Goal: Task Accomplishment & Management: Complete application form

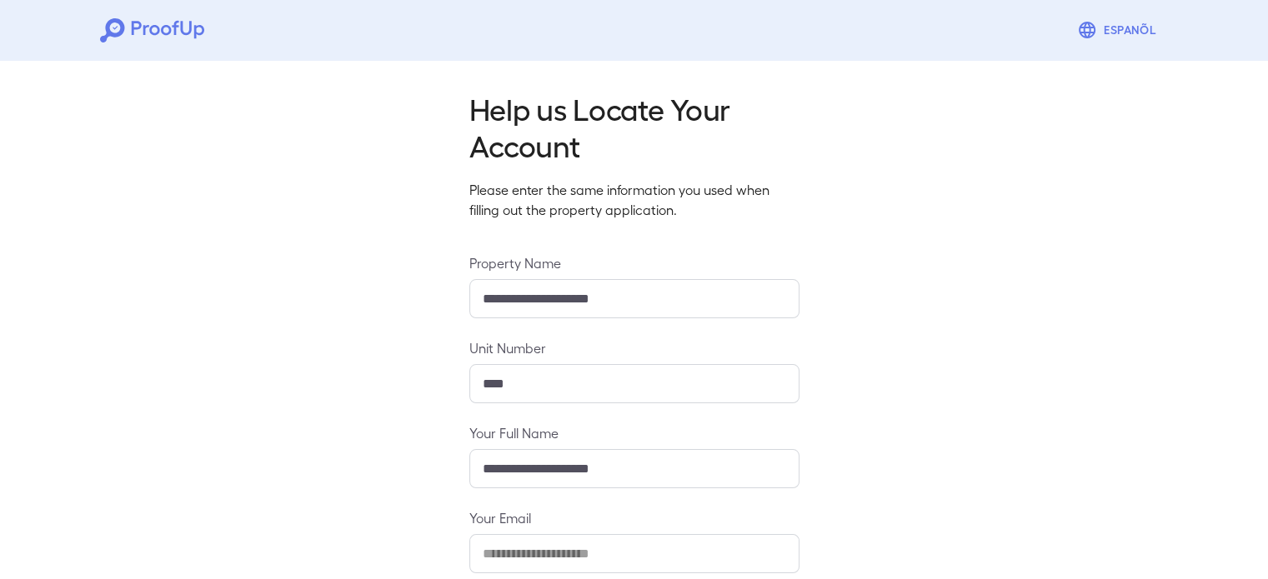
scroll to position [175, 0]
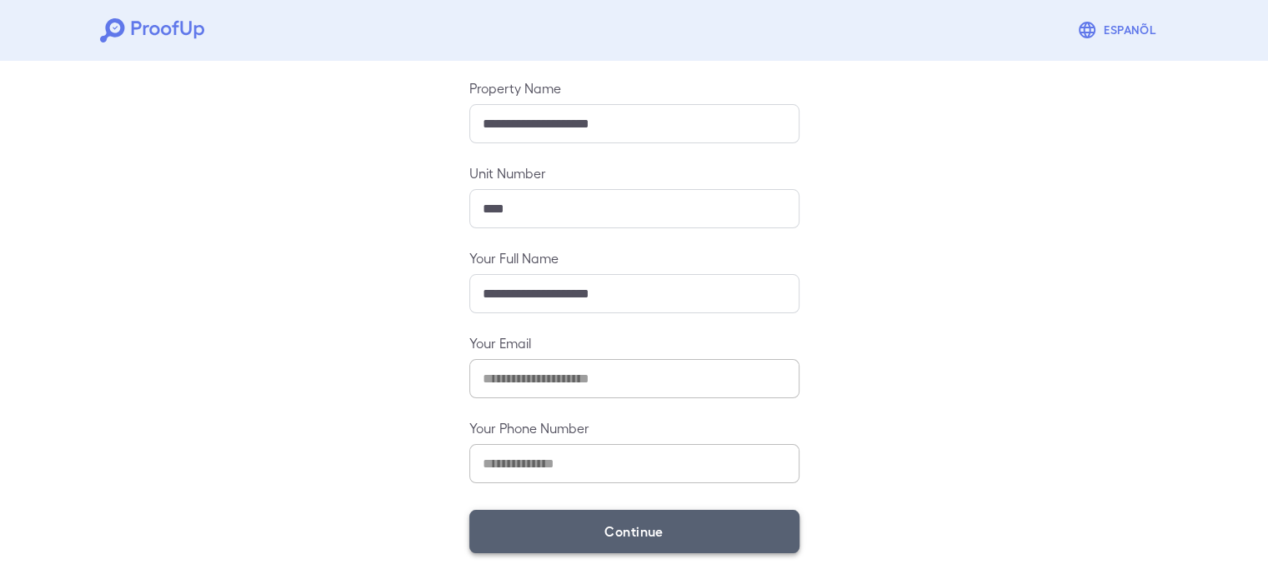
click at [677, 533] on button "Continue" at bounding box center [634, 531] width 330 height 43
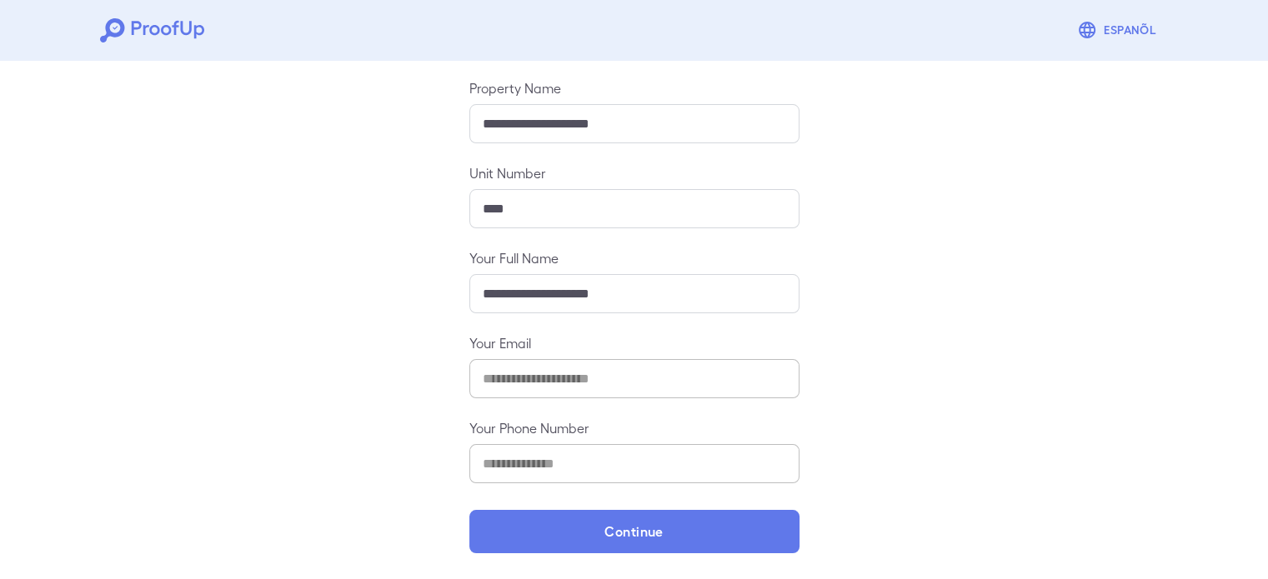
scroll to position [152, 0]
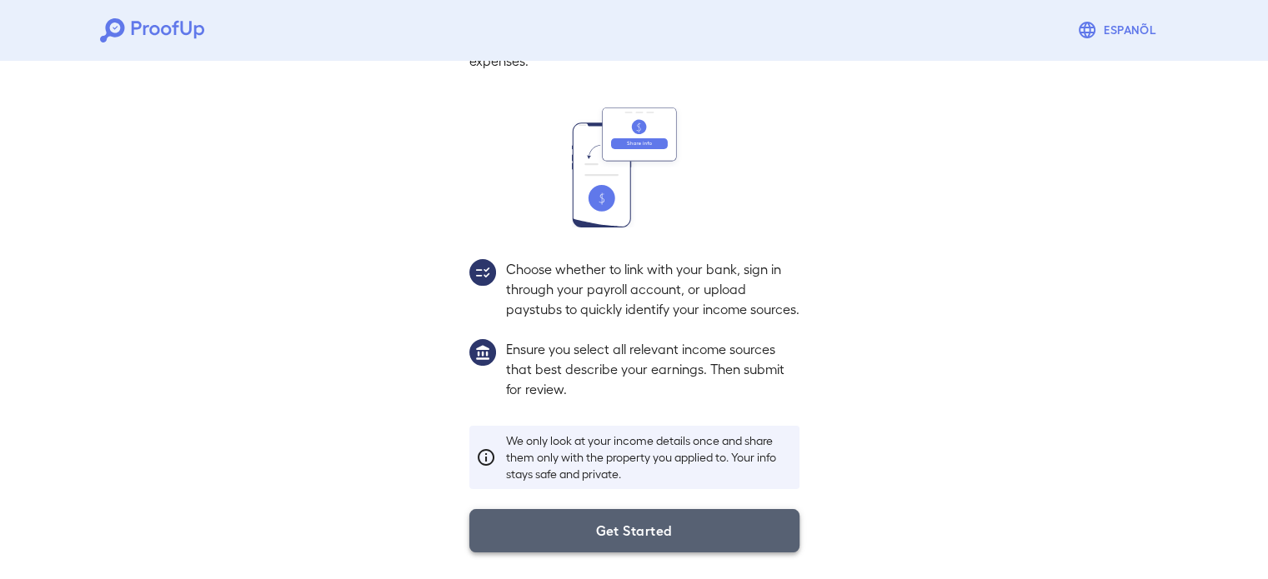
click at [678, 536] on button "Get Started" at bounding box center [634, 530] width 330 height 43
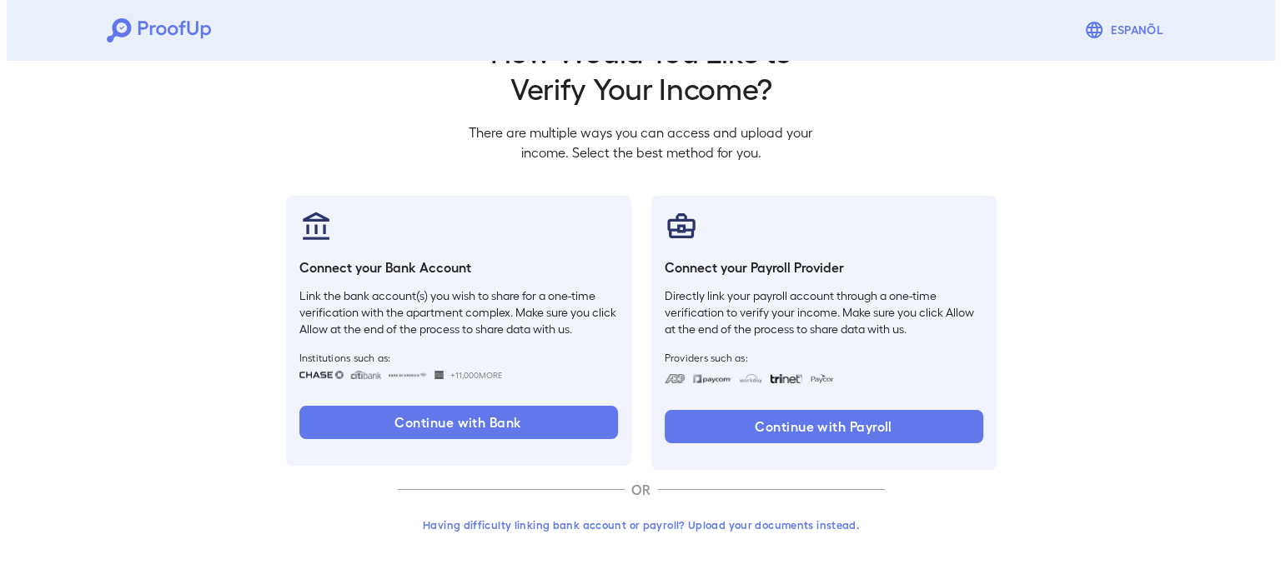
scroll to position [57, 0]
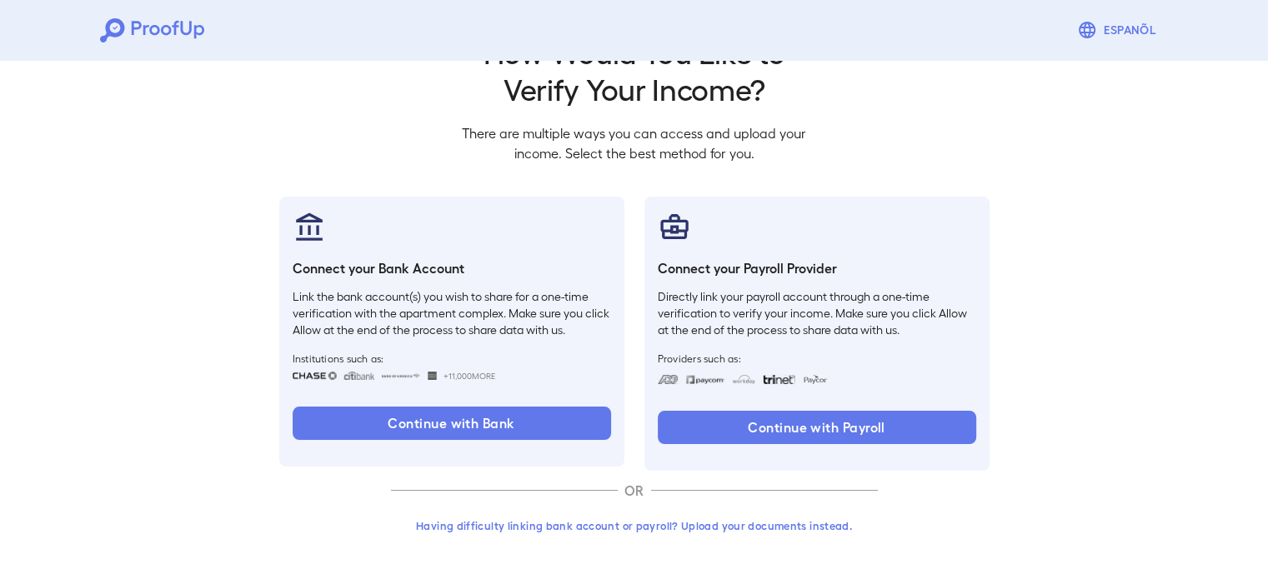
click at [734, 526] on button "Having difficulty linking bank account or payroll? Upload your documents instea…" at bounding box center [634, 526] width 487 height 30
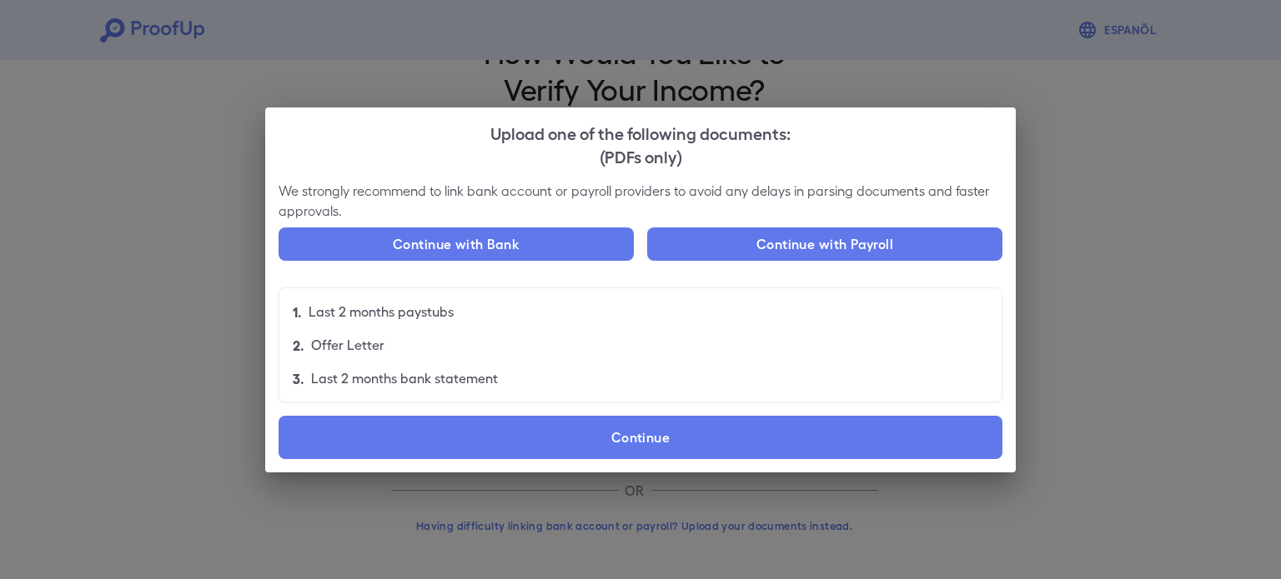
click at [563, 409] on div "We strongly recommend to link bank account or payroll providers to avoid any de…" at bounding box center [640, 327] width 750 height 292
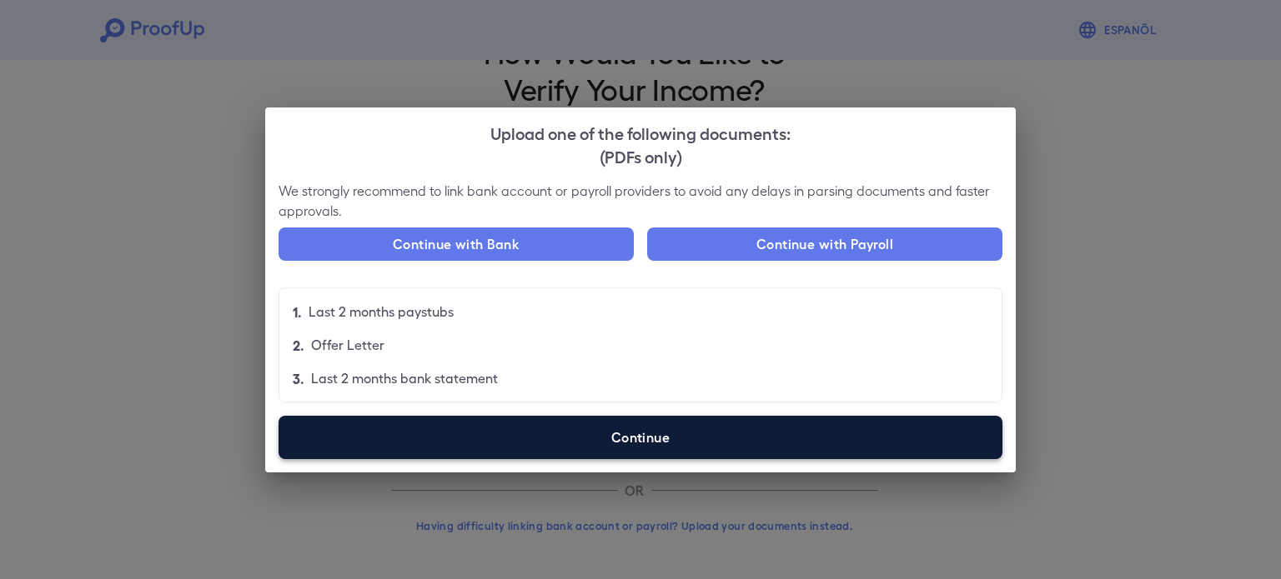
click at [584, 434] on label "Continue" at bounding box center [640, 437] width 724 height 43
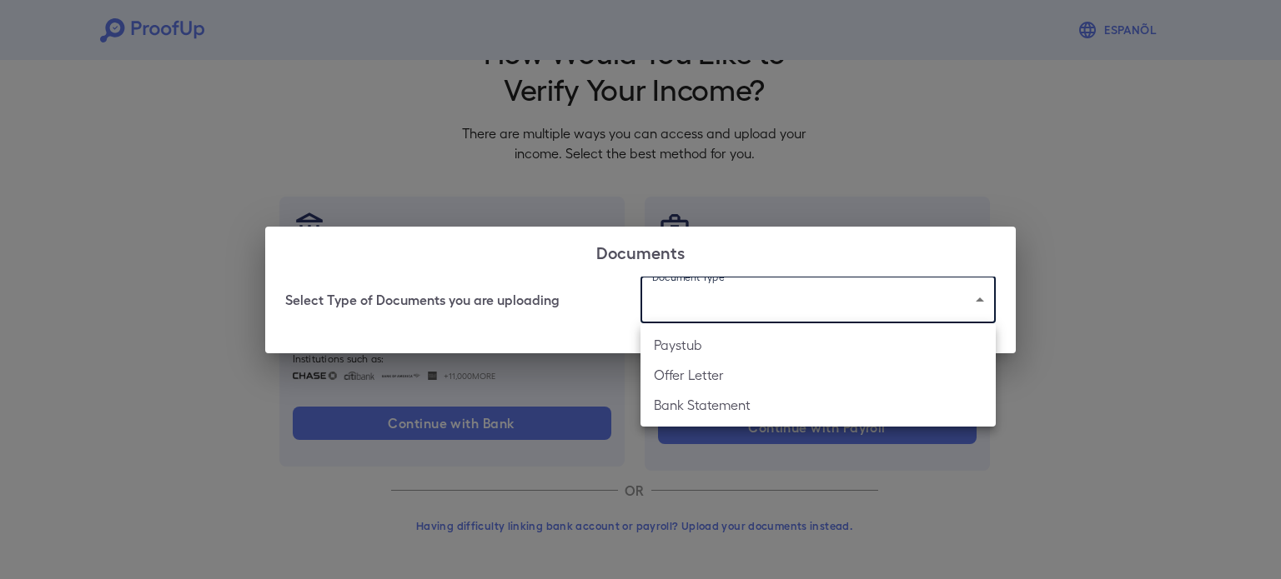
click at [797, 296] on body "Espanõl Go back How Would You Like to Verify Your Income? There are multiple wa…" at bounding box center [640, 261] width 1281 height 637
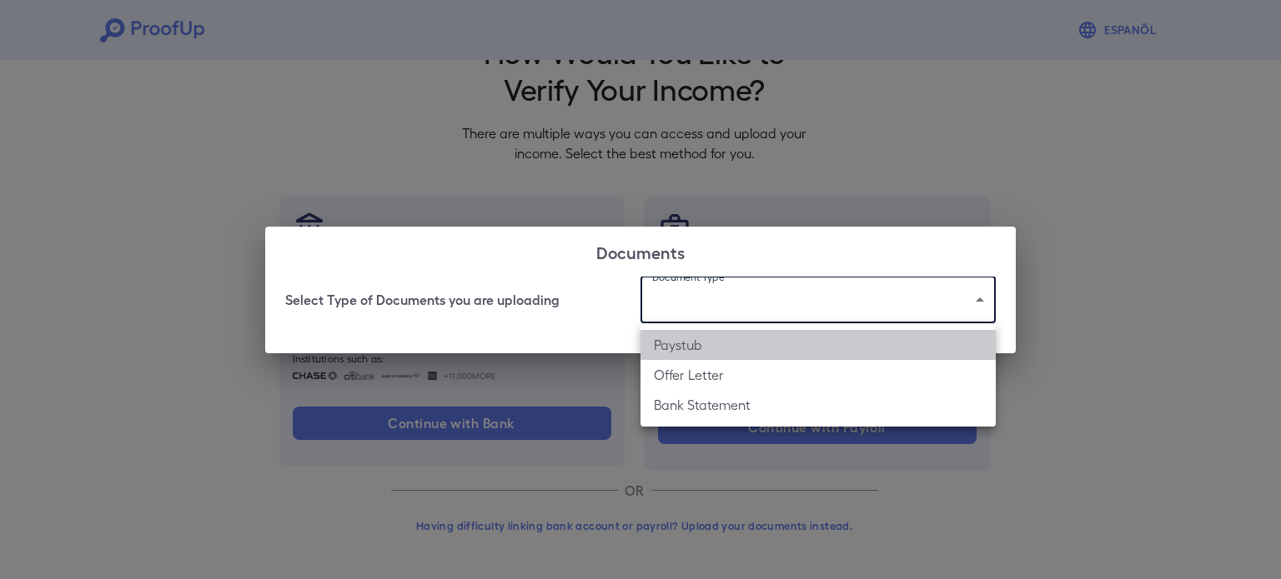
click at [777, 349] on li "Paystub" at bounding box center [817, 345] width 355 height 30
type input "*******"
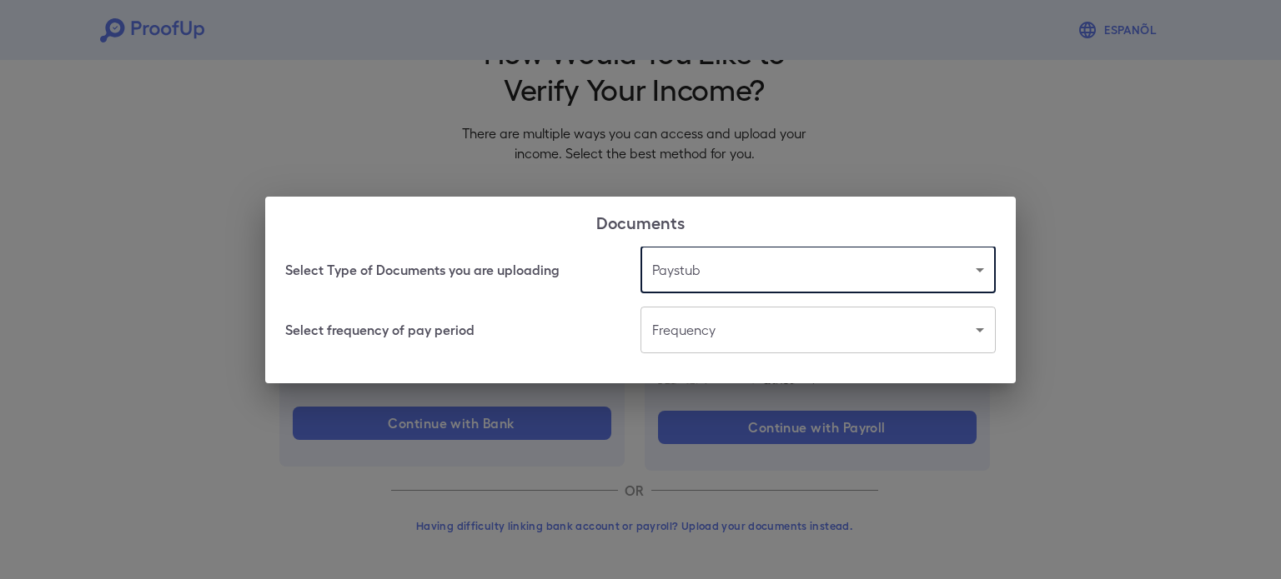
click at [762, 339] on body "Espanõl Go back How Would You Like to Verify Your Income? There are multiple wa…" at bounding box center [640, 261] width 1281 height 637
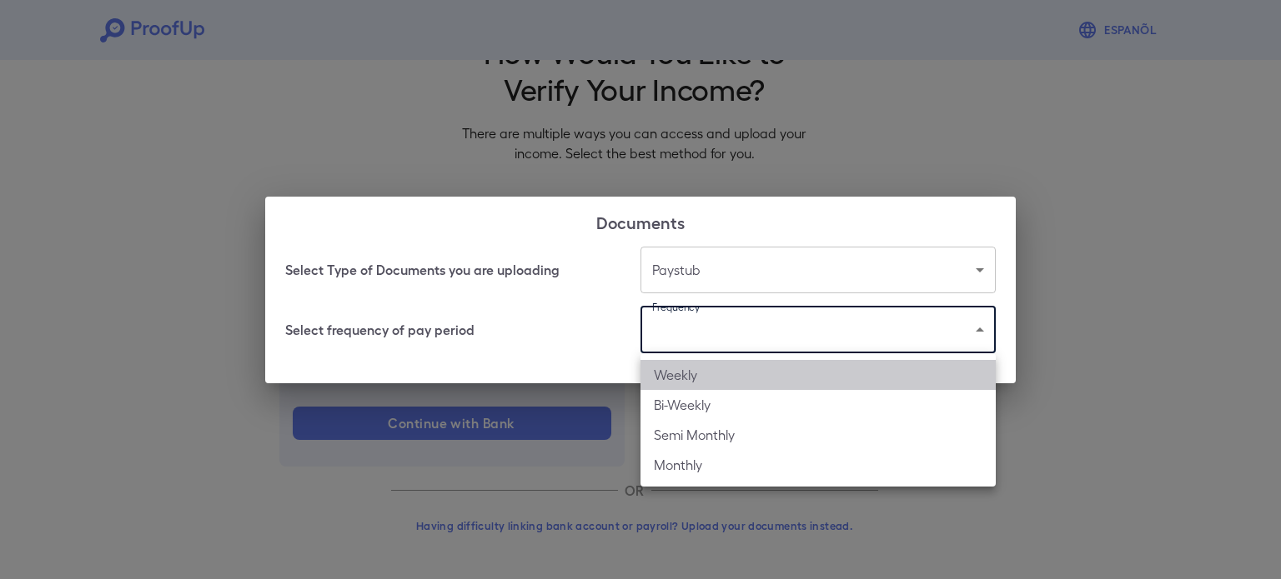
click at [759, 384] on li "Weekly" at bounding box center [817, 375] width 355 height 30
type input "******"
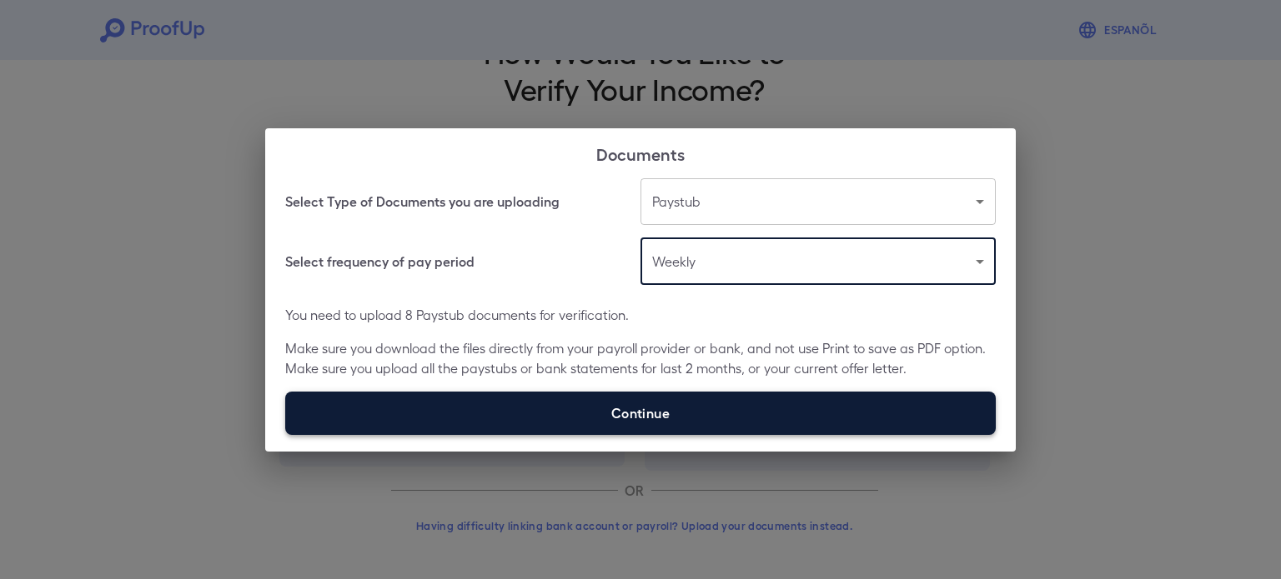
click at [776, 417] on label "Continue" at bounding box center [640, 413] width 710 height 43
click at [286, 434] on input "Continue" at bounding box center [285, 434] width 1 height 1
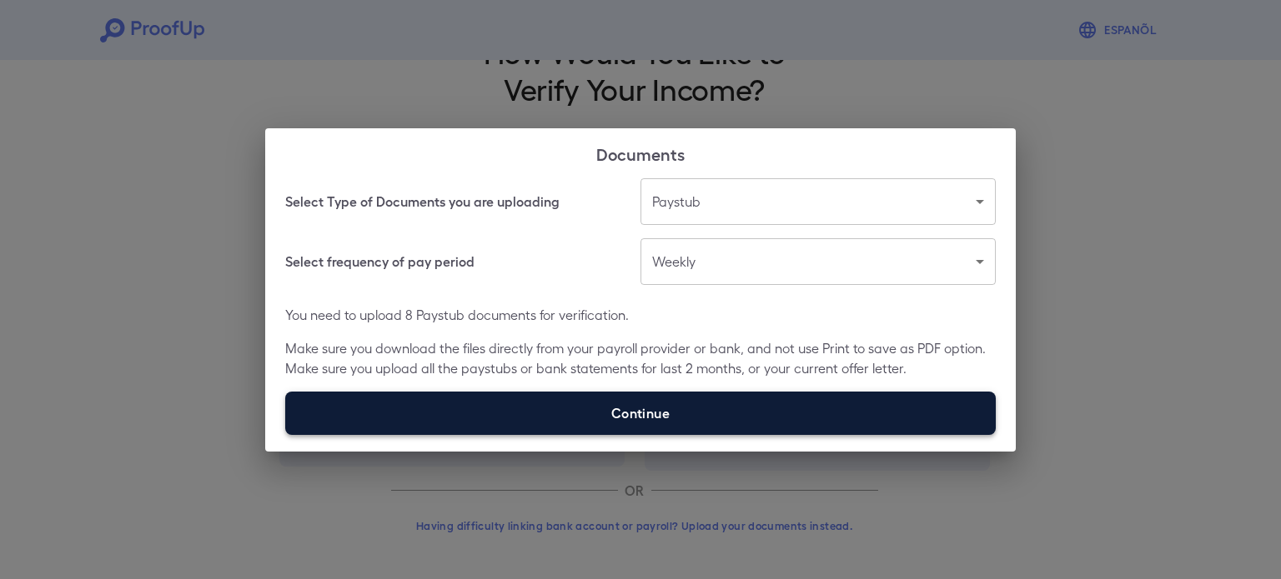
type input "**********"
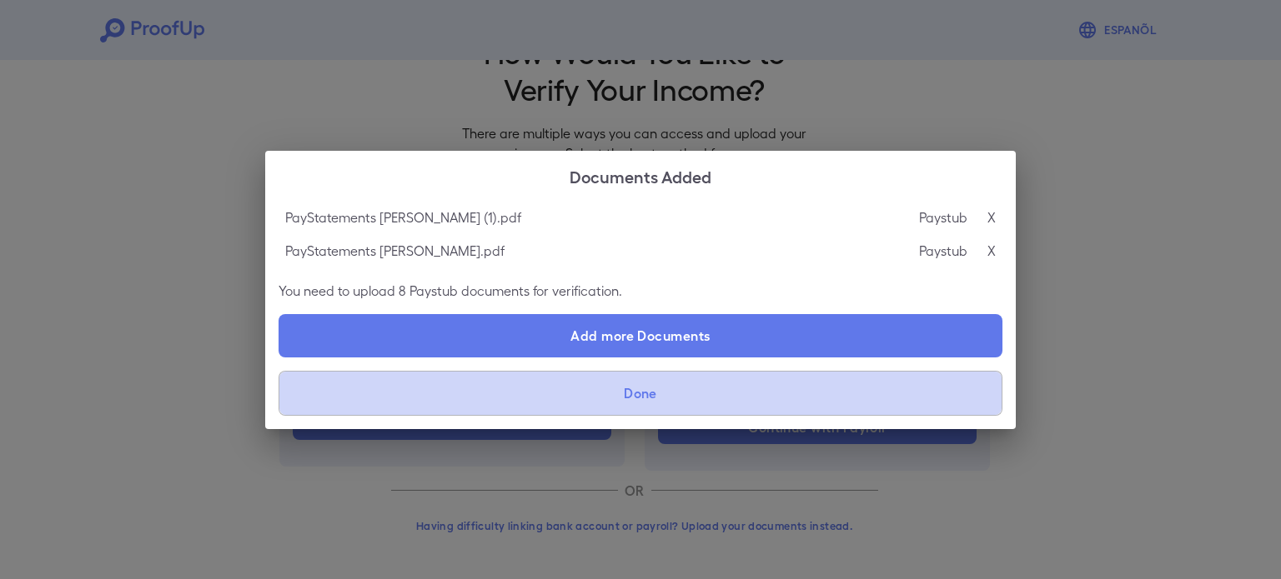
click at [677, 399] on button "Done" at bounding box center [640, 393] width 724 height 45
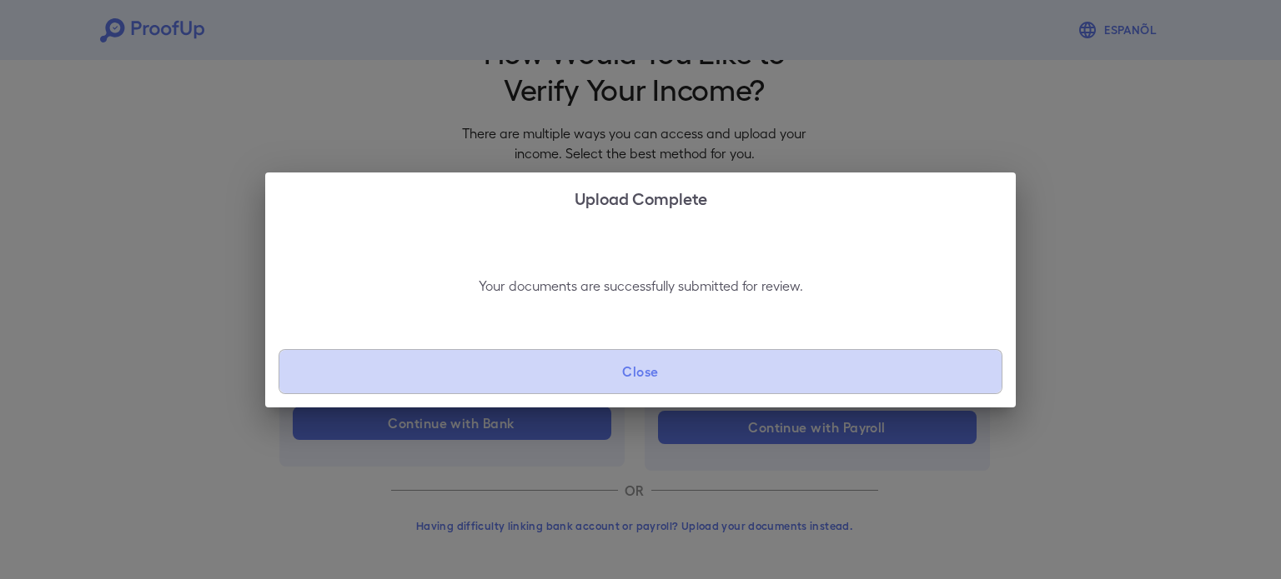
click at [669, 383] on button "Close" at bounding box center [640, 371] width 724 height 45
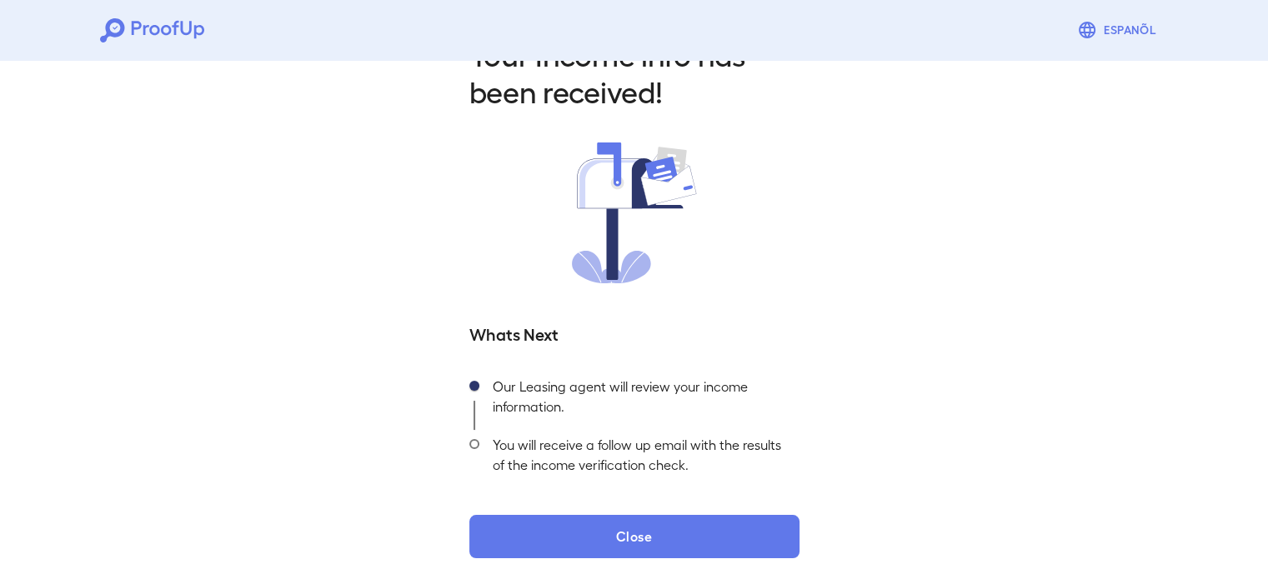
scroll to position [59, 0]
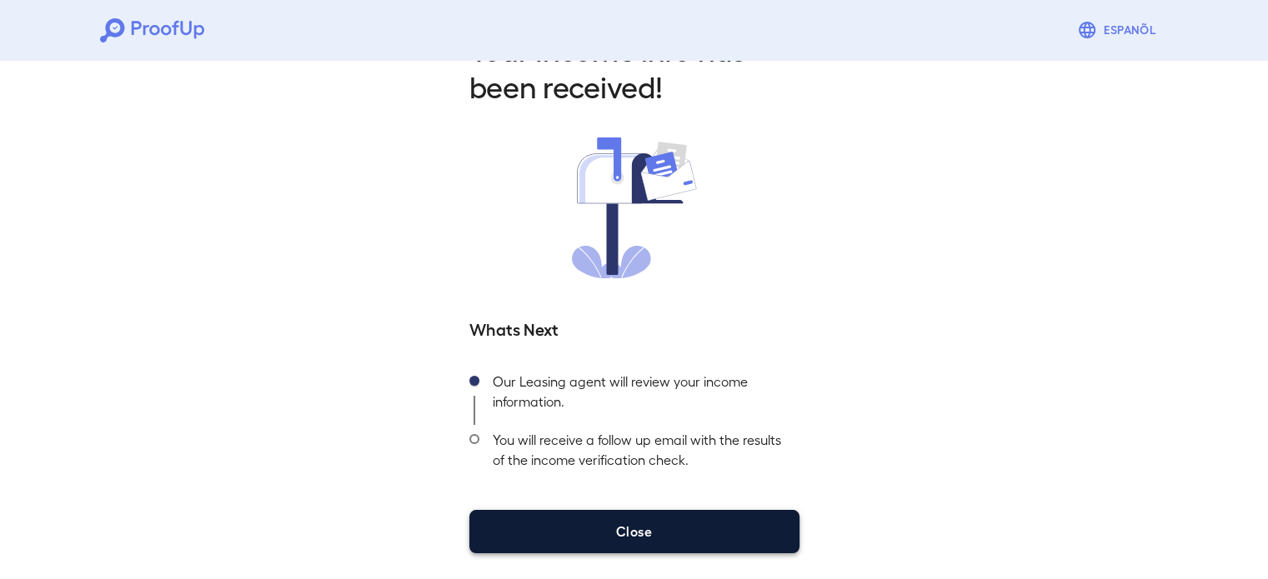
click at [697, 529] on button "Close" at bounding box center [634, 531] width 330 height 43
click at [657, 528] on button "Close" at bounding box center [634, 531] width 330 height 43
